Goal: Transaction & Acquisition: Purchase product/service

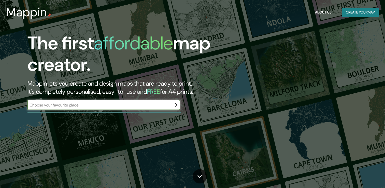
click at [129, 106] on input "text" at bounding box center [99, 105] width 143 height 6
type input "arica"
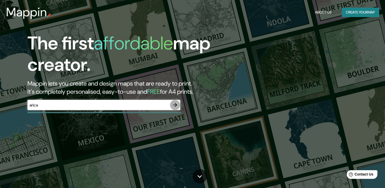
click at [173, 102] on icon "button" at bounding box center [175, 105] width 6 height 6
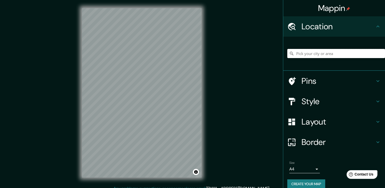
click at [318, 56] on input "Pick your city or area" at bounding box center [337, 53] width 98 height 9
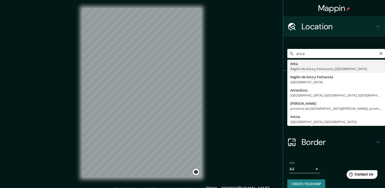
type input "Arica, [GEOGRAPHIC_DATA] y Parinacota, [GEOGRAPHIC_DATA]"
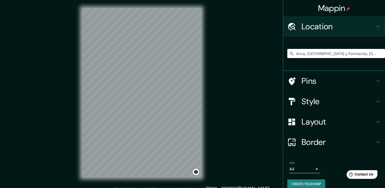
click at [306, 103] on h4 "Style" at bounding box center [338, 101] width 73 height 10
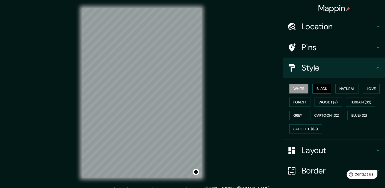
click at [324, 90] on button "Black" at bounding box center [322, 88] width 19 height 9
click at [295, 90] on button "White" at bounding box center [299, 88] width 19 height 9
click at [349, 90] on button "Natural" at bounding box center [347, 88] width 23 height 9
click at [299, 89] on button "White" at bounding box center [299, 88] width 19 height 9
click at [297, 126] on button "Satellite ($3)" at bounding box center [306, 128] width 33 height 9
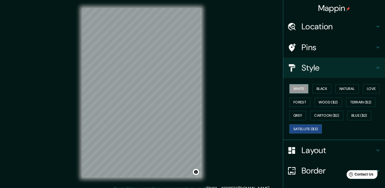
click at [298, 91] on button "White" at bounding box center [299, 88] width 19 height 9
click at [297, 101] on button "Forest" at bounding box center [300, 102] width 21 height 9
click at [296, 90] on button "White" at bounding box center [299, 88] width 19 height 9
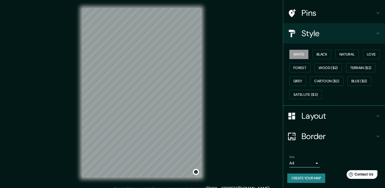
click at [315, 133] on h4 "Border" at bounding box center [338, 136] width 73 height 10
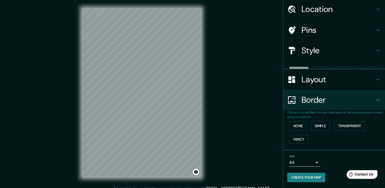
scroll to position [8, 0]
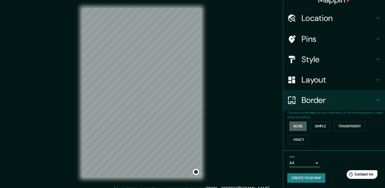
click at [293, 126] on button "None" at bounding box center [298, 125] width 17 height 9
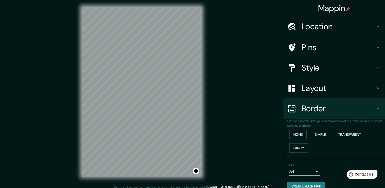
scroll to position [0, 0]
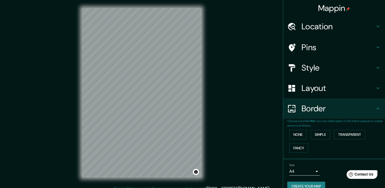
click at [320, 71] on h4 "Style" at bounding box center [338, 68] width 73 height 10
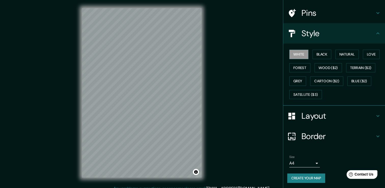
click at [322, 119] on h4 "Layout" at bounding box center [338, 116] width 73 height 10
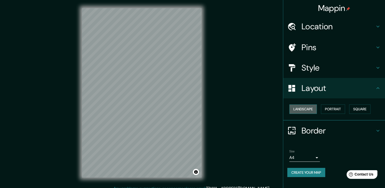
click at [313, 107] on button "Landscape" at bounding box center [304, 108] width 28 height 9
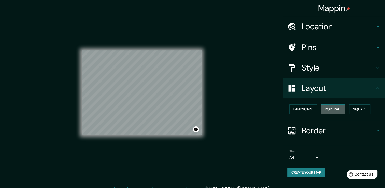
click at [333, 113] on button "Portrait" at bounding box center [333, 108] width 24 height 9
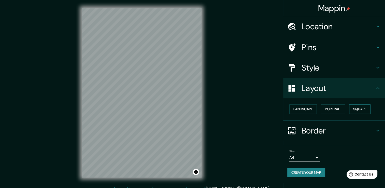
click at [360, 111] on button "Square" at bounding box center [359, 108] width 21 height 9
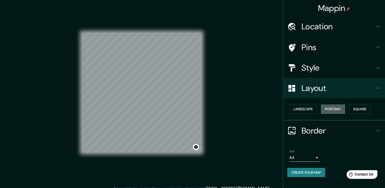
drag, startPoint x: 345, startPoint y: 111, endPoint x: 329, endPoint y: 111, distance: 16.1
click at [345, 111] on button "Portrait" at bounding box center [333, 108] width 24 height 9
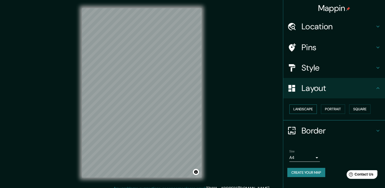
click at [307, 110] on button "Landscape" at bounding box center [304, 108] width 28 height 9
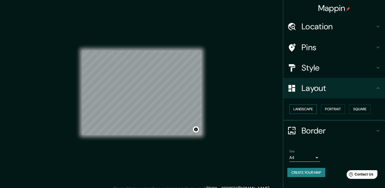
click at [307, 110] on button "Landscape" at bounding box center [304, 108] width 28 height 9
drag, startPoint x: 333, startPoint y: 108, endPoint x: 327, endPoint y: 101, distance: 9.9
click at [334, 109] on button "Portrait" at bounding box center [333, 108] width 24 height 9
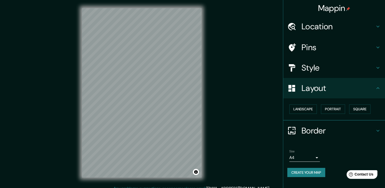
click at [327, 74] on div "Style" at bounding box center [334, 68] width 102 height 20
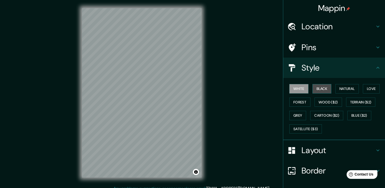
click at [324, 89] on button "Black" at bounding box center [322, 88] width 19 height 9
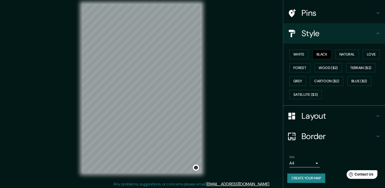
scroll to position [6, 0]
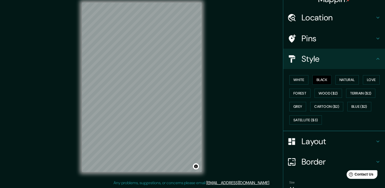
click at [303, 162] on h4 "Border" at bounding box center [338, 162] width 73 height 10
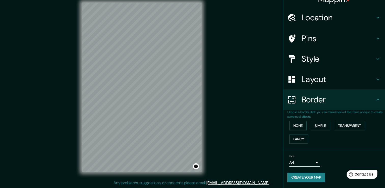
scroll to position [8, 0]
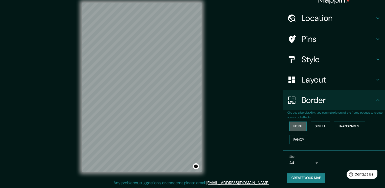
click at [296, 125] on button "None" at bounding box center [298, 125] width 17 height 9
drag, startPoint x: 313, startPoint y: 124, endPoint x: 310, endPoint y: 126, distance: 3.5
click at [313, 124] on button "Simple" at bounding box center [320, 125] width 19 height 9
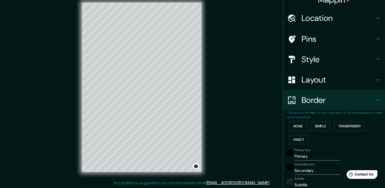
click at [302, 134] on div "None Simple Transparent Fancy" at bounding box center [337, 132] width 98 height 27
click at [298, 130] on button "None" at bounding box center [298, 125] width 17 height 9
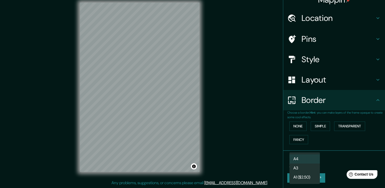
click at [302, 161] on body "Mappin Location [GEOGRAPHIC_DATA], [GEOGRAPHIC_DATA] y [GEOGRAPHIC_DATA], [GEOG…" at bounding box center [192, 88] width 385 height 188
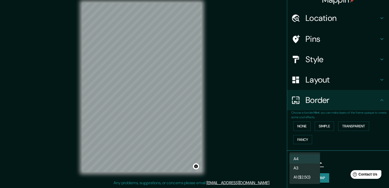
click at [302, 161] on li "A4" at bounding box center [305, 158] width 31 height 9
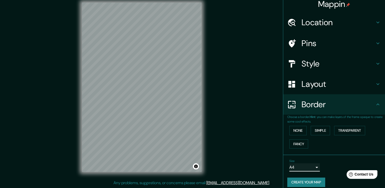
scroll to position [0, 0]
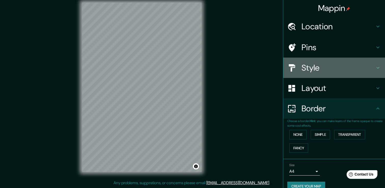
click at [304, 71] on h4 "Style" at bounding box center [338, 68] width 73 height 10
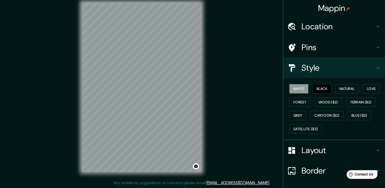
click at [295, 90] on button "White" at bounding box center [299, 88] width 19 height 9
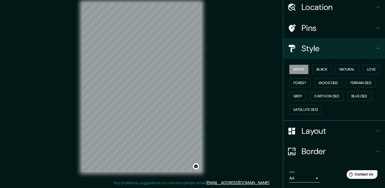
scroll to position [34, 0]
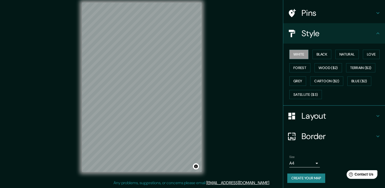
click at [299, 179] on button "Create your map" at bounding box center [307, 177] width 38 height 9
click at [315, 179] on button "Create your map" at bounding box center [307, 177] width 38 height 9
